Goal: Task Accomplishment & Management: Manage account settings

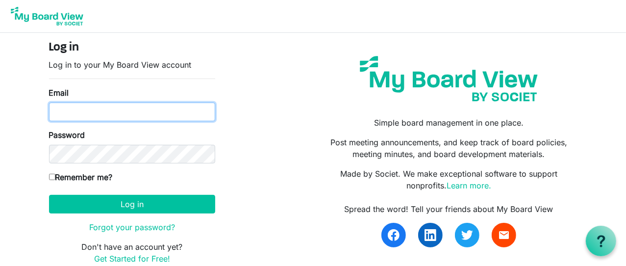
click at [55, 108] on input "Email" at bounding box center [132, 111] width 166 height 19
click at [56, 108] on input "Email" at bounding box center [132, 111] width 166 height 19
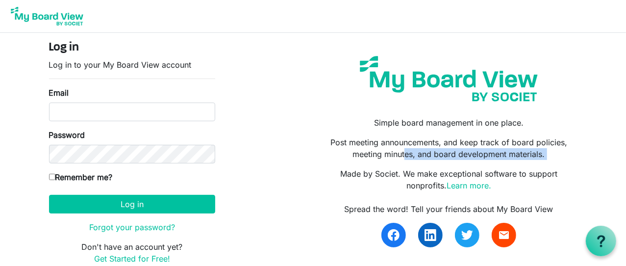
click at [307, 158] on div "Log in Log in to your My Board View account Email Password Remember me? America…" at bounding box center [313, 156] width 543 height 231
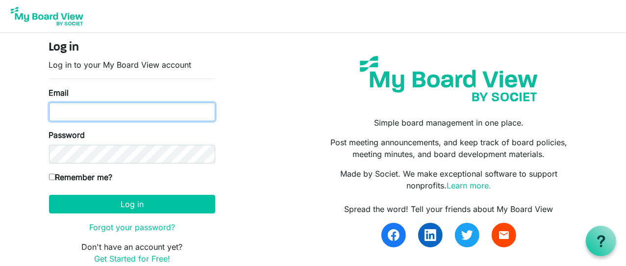
click at [54, 111] on input "Email" at bounding box center [132, 111] width 166 height 19
type input "smithb@adorers.org"
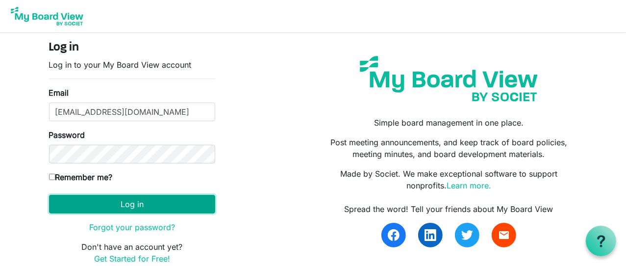
click at [135, 203] on button "Log in" at bounding box center [132, 204] width 166 height 19
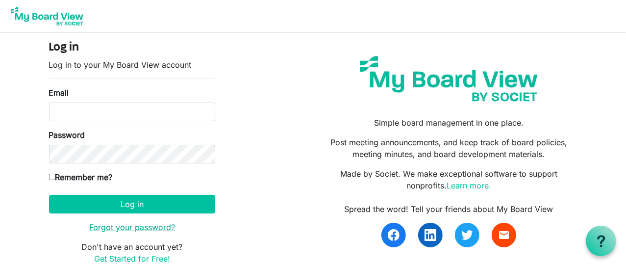
click at [138, 225] on link "Forgot your password?" at bounding box center [132, 227] width 86 height 10
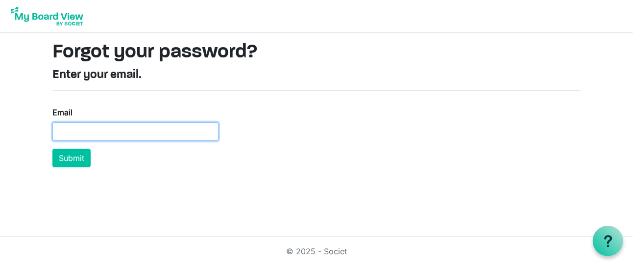
click at [68, 136] on input "Email" at bounding box center [135, 131] width 166 height 19
type input "smithb@adorers.org"
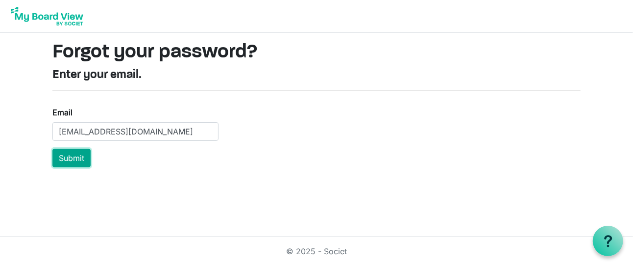
click at [73, 155] on button "Submit" at bounding box center [71, 158] width 38 height 19
